Goal: Understand process/instructions

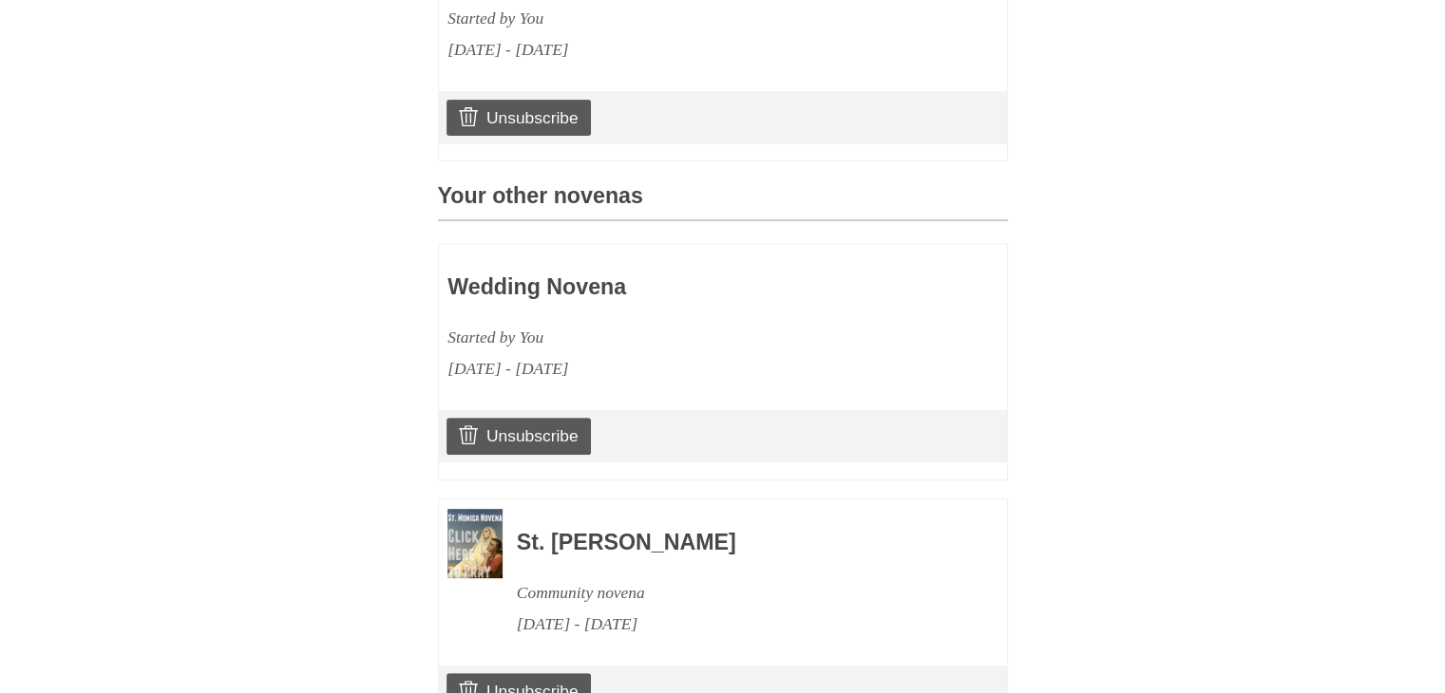
scroll to position [847, 0]
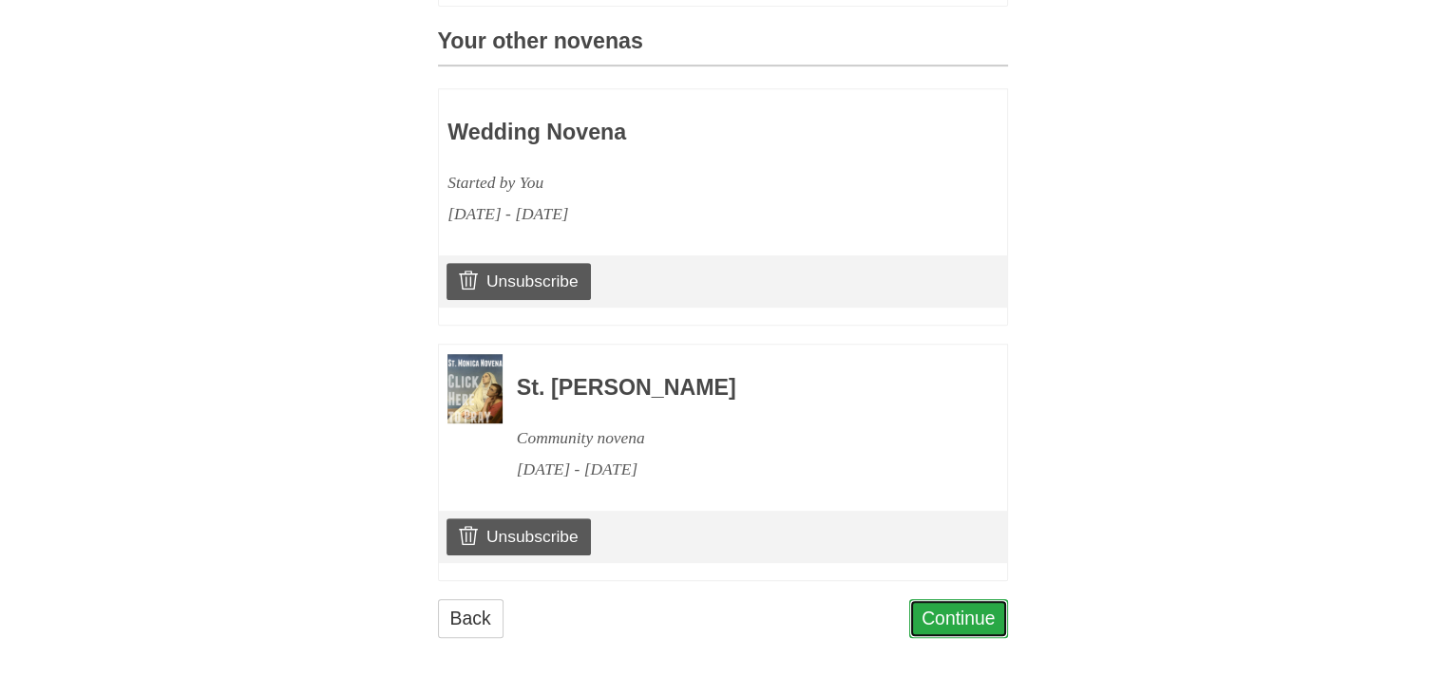
click at [970, 620] on link "Continue" at bounding box center [958, 618] width 99 height 39
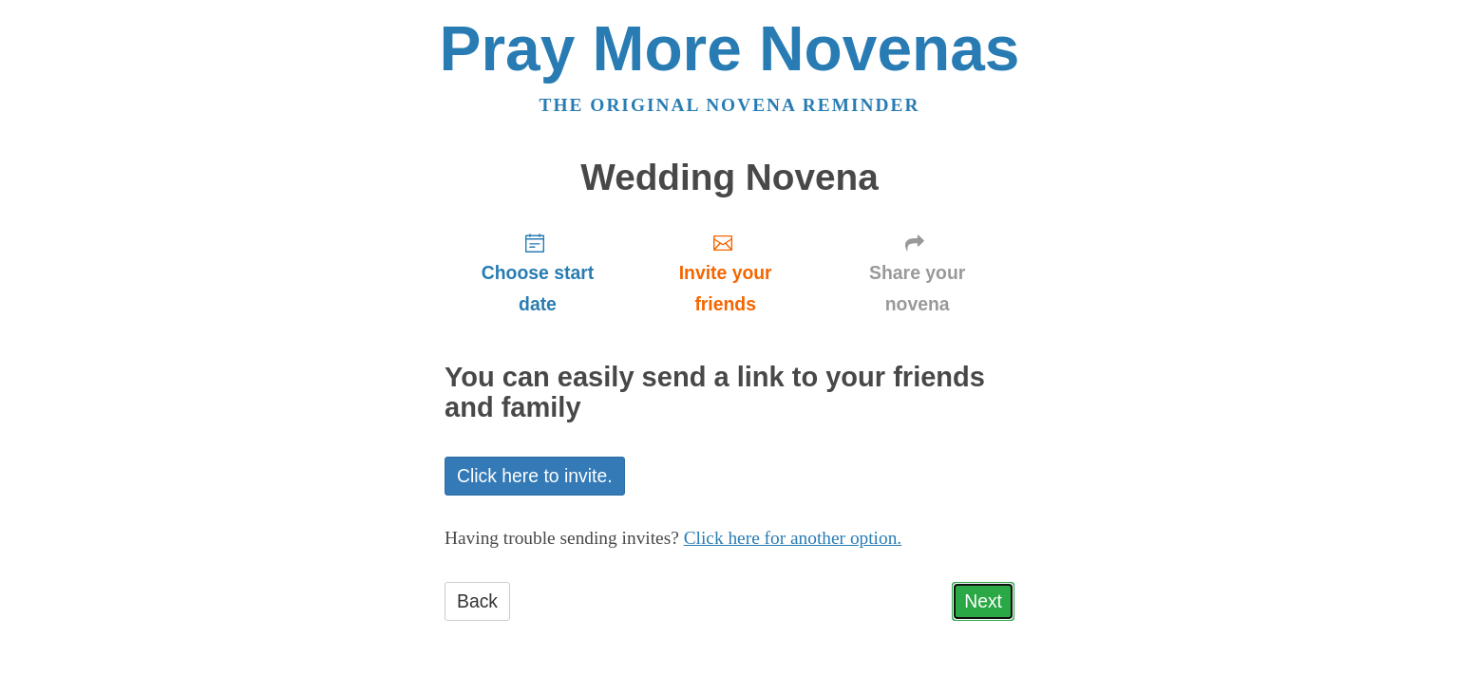
click at [977, 597] on link "Next" at bounding box center [983, 601] width 63 height 39
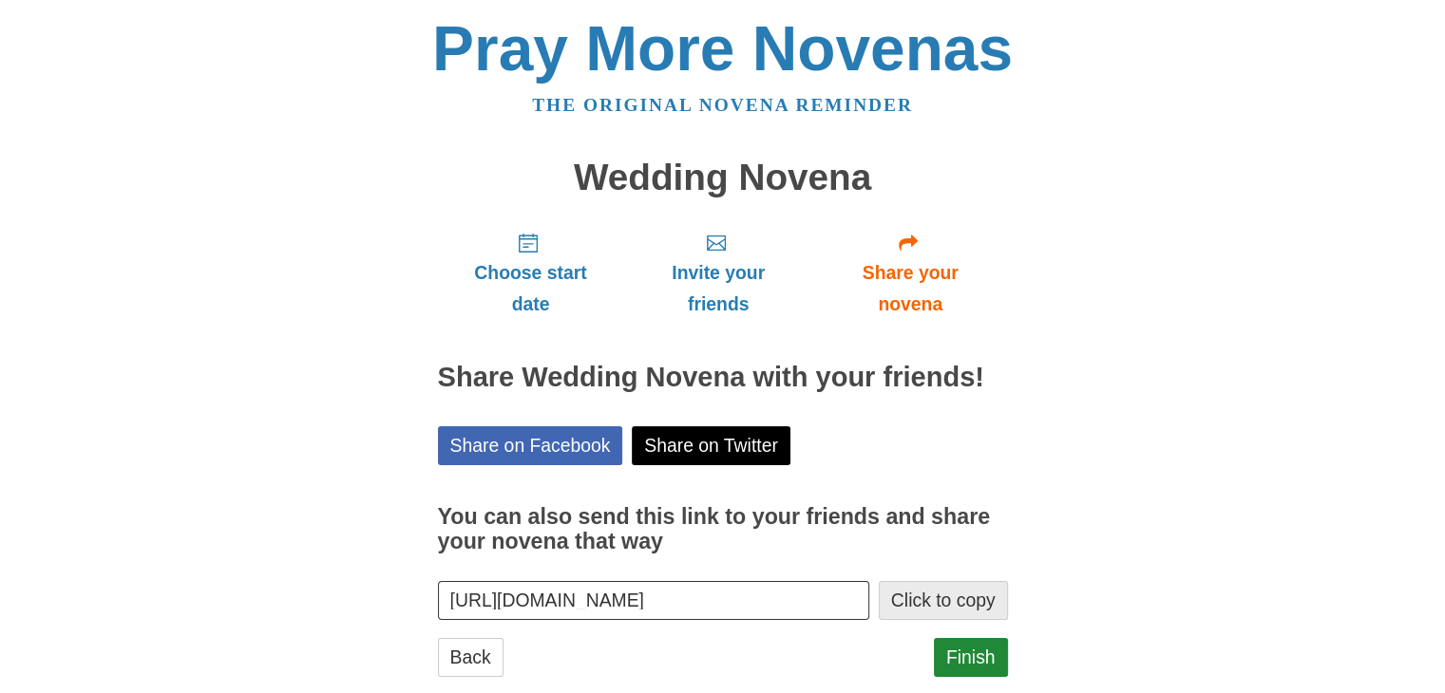
scroll to position [38, 0]
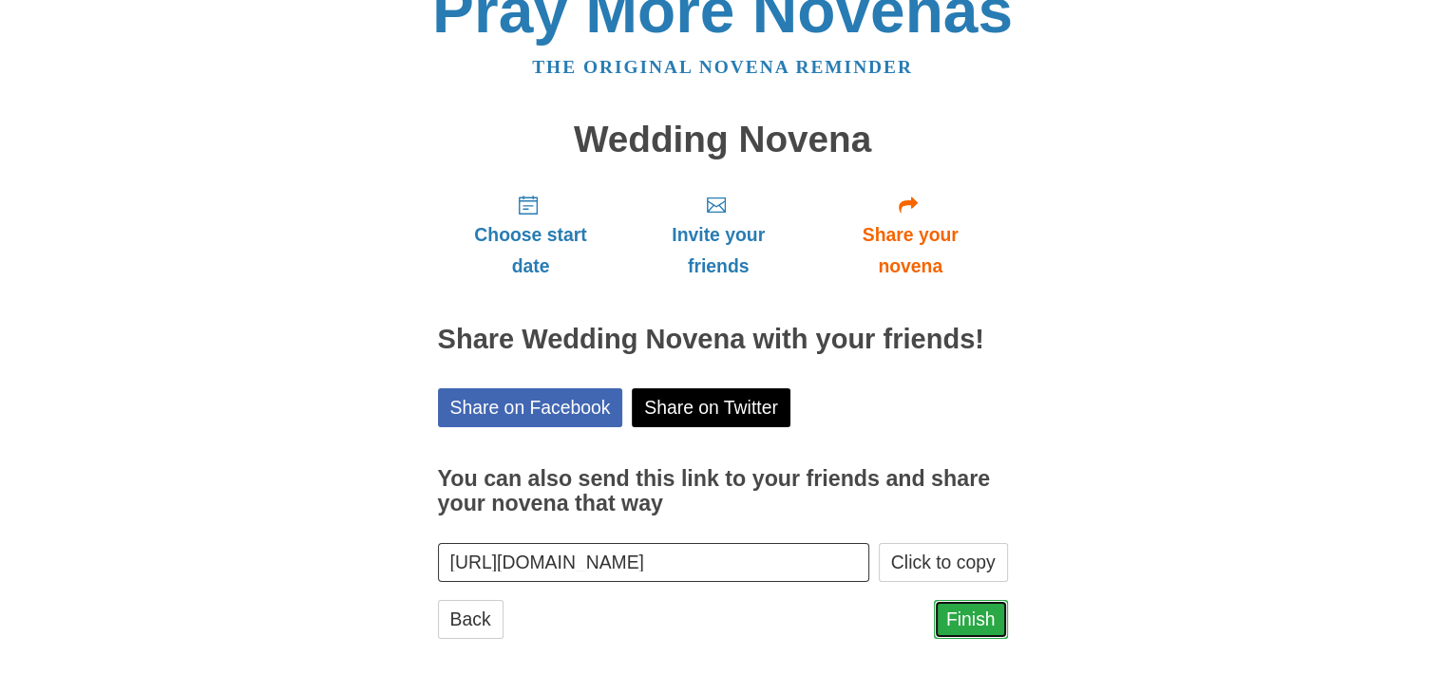
click at [980, 625] on link "Finish" at bounding box center [971, 619] width 74 height 39
